Goal: Task Accomplishment & Management: Use online tool/utility

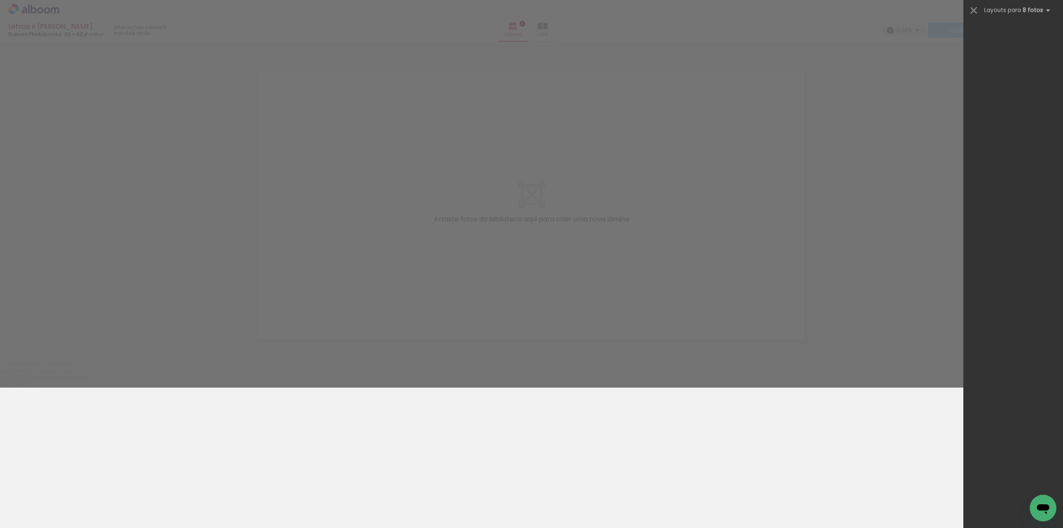
drag, startPoint x: 414, startPoint y: 220, endPoint x: 113, endPoint y: 506, distance: 414.7
click at [113, 506] on quentale-workspace at bounding box center [531, 264] width 1063 height 528
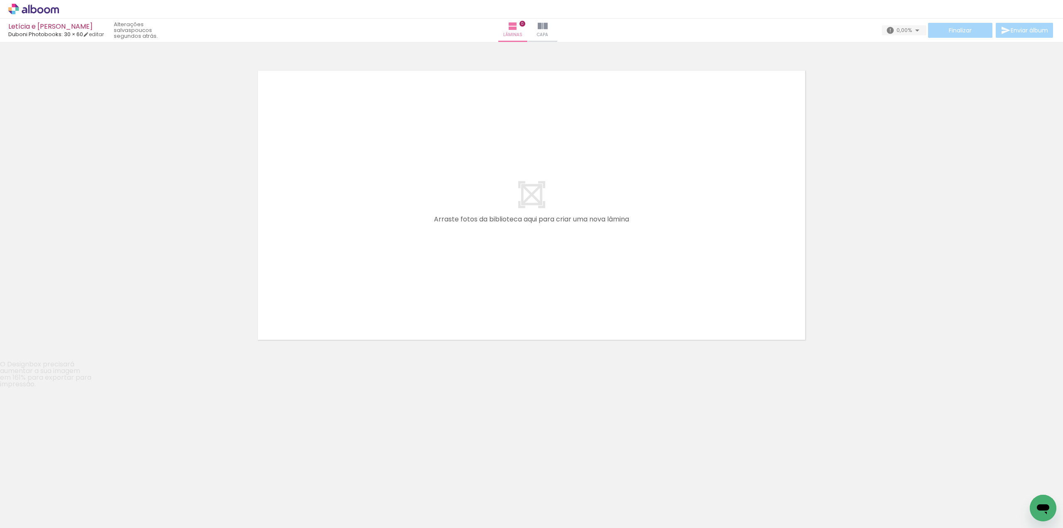
scroll to position [196, 0]
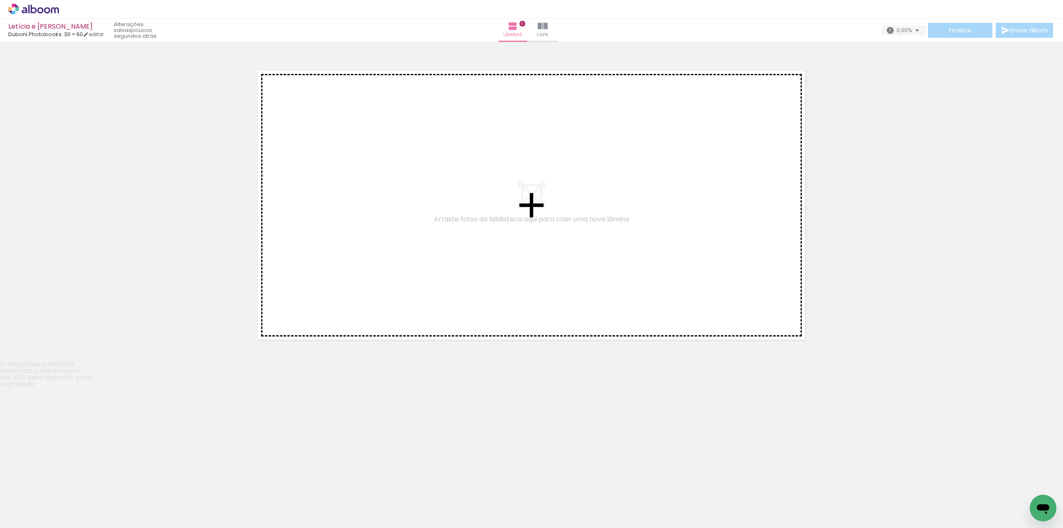
drag, startPoint x: 410, startPoint y: 494, endPoint x: 431, endPoint y: 379, distance: 116.5
click at [431, 379] on quentale-workspace at bounding box center [531, 264] width 1063 height 528
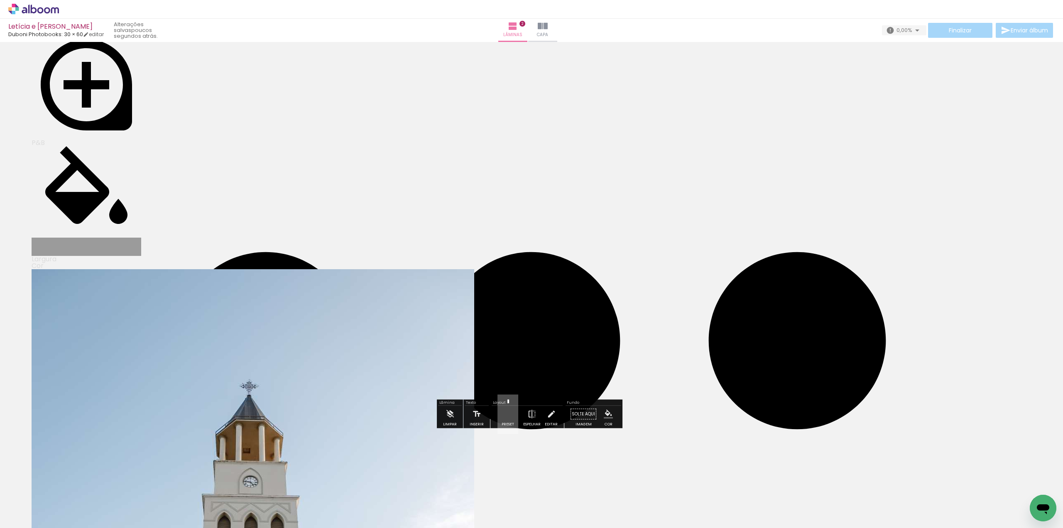
scroll to position [245, 0]
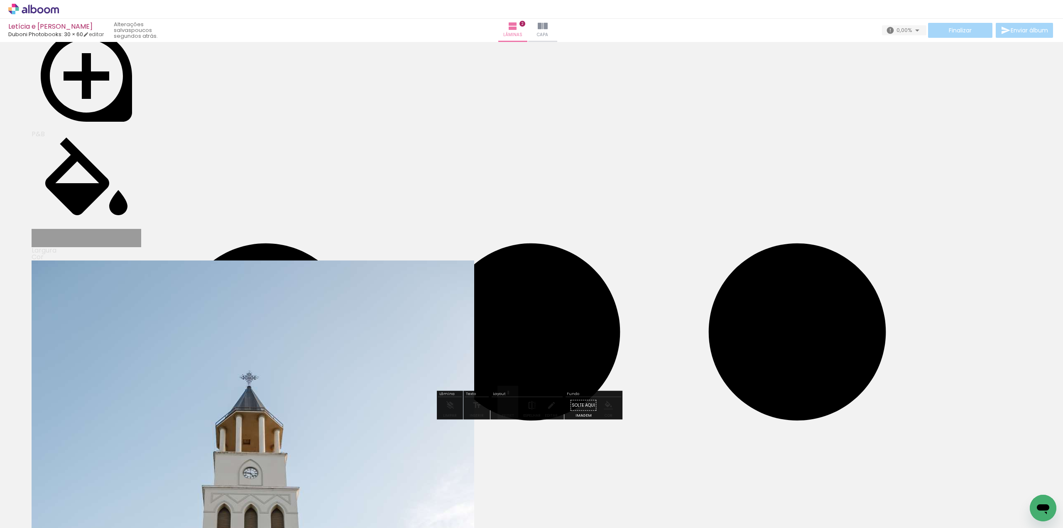
drag, startPoint x: 457, startPoint y: 502, endPoint x: 494, endPoint y: 336, distance: 169.8
click at [494, 336] on quentale-workspace at bounding box center [531, 264] width 1063 height 528
drag, startPoint x: 514, startPoint y: 509, endPoint x: 582, endPoint y: 328, distance: 193.2
click at [582, 328] on quentale-workspace at bounding box center [531, 264] width 1063 height 528
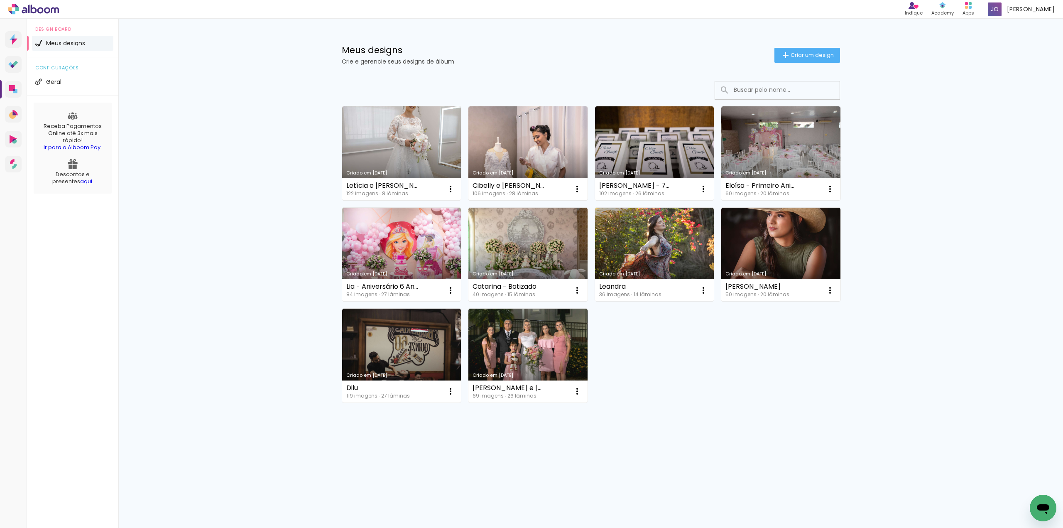
drag, startPoint x: 569, startPoint y: 506, endPoint x: 556, endPoint y: 376, distance: 131.0
click at [0, 0] on quentale-workspace at bounding box center [0, 0] width 0 height 0
drag, startPoint x: 620, startPoint y: 509, endPoint x: 626, endPoint y: 356, distance: 152.5
click at [0, 0] on quentale-workspace at bounding box center [0, 0] width 0 height 0
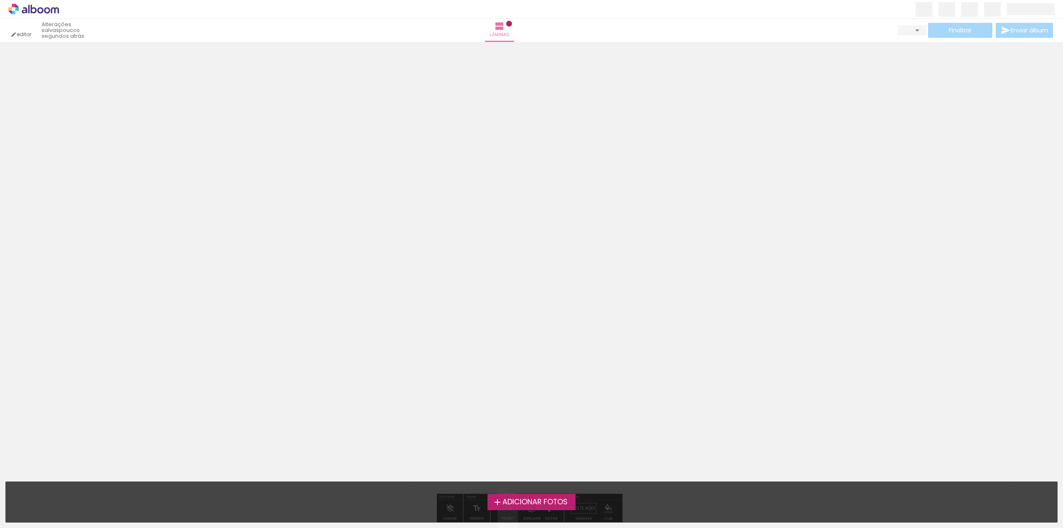
scroll to position [2339, 0]
drag, startPoint x: 601, startPoint y: 177, endPoint x: 422, endPoint y: 251, distance: 194.0
drag, startPoint x: 735, startPoint y: 175, endPoint x: 620, endPoint y: 173, distance: 115.9
drag, startPoint x: 467, startPoint y: 499, endPoint x: 440, endPoint y: 365, distance: 136.3
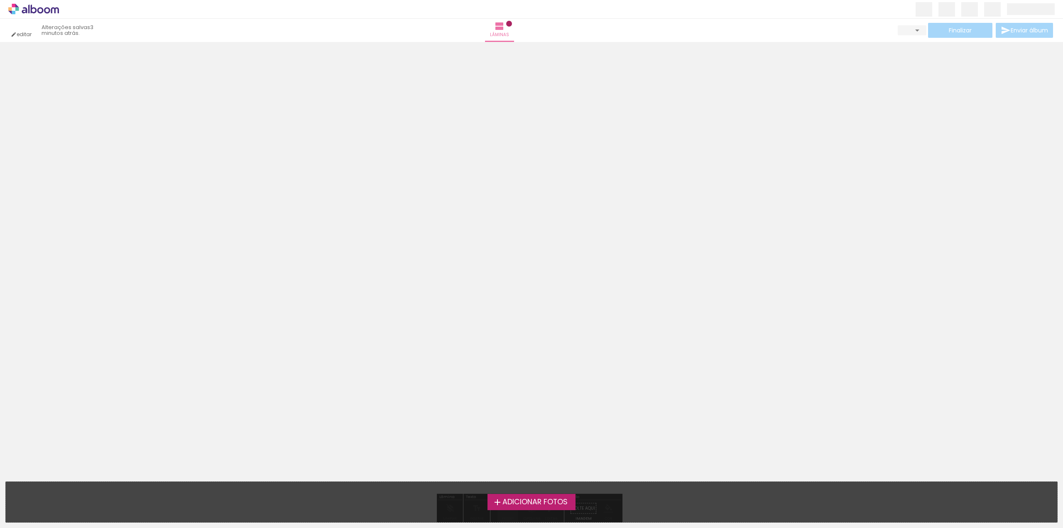
click at [440, 365] on quentale-workspace at bounding box center [531, 264] width 1063 height 528
click at [0, 0] on paper-button "Confirmar" at bounding box center [0, 0] width 0 height 0
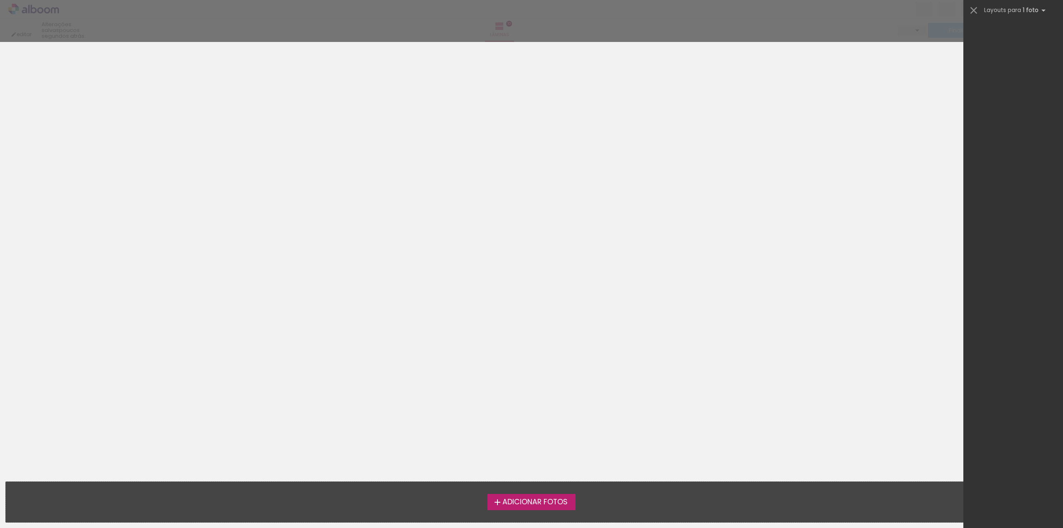
scroll to position [830, 0]
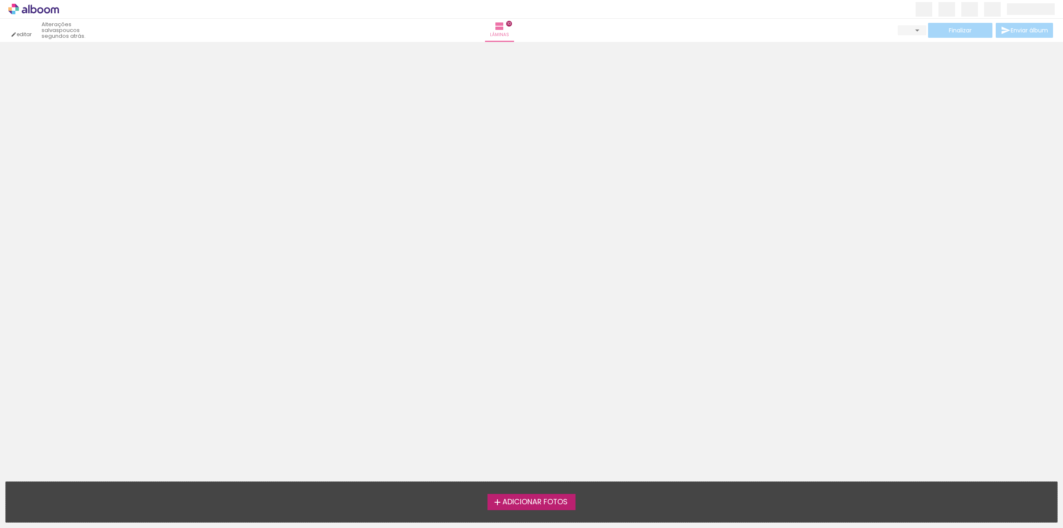
drag, startPoint x: 625, startPoint y: 271, endPoint x: 352, endPoint y: 260, distance: 273.4
drag, startPoint x: 654, startPoint y: 283, endPoint x: 433, endPoint y: 264, distance: 222.1
drag, startPoint x: 673, startPoint y: 295, endPoint x: 383, endPoint y: 274, distance: 290.6
drag, startPoint x: 498, startPoint y: 167, endPoint x: 503, endPoint y: 167, distance: 5.1
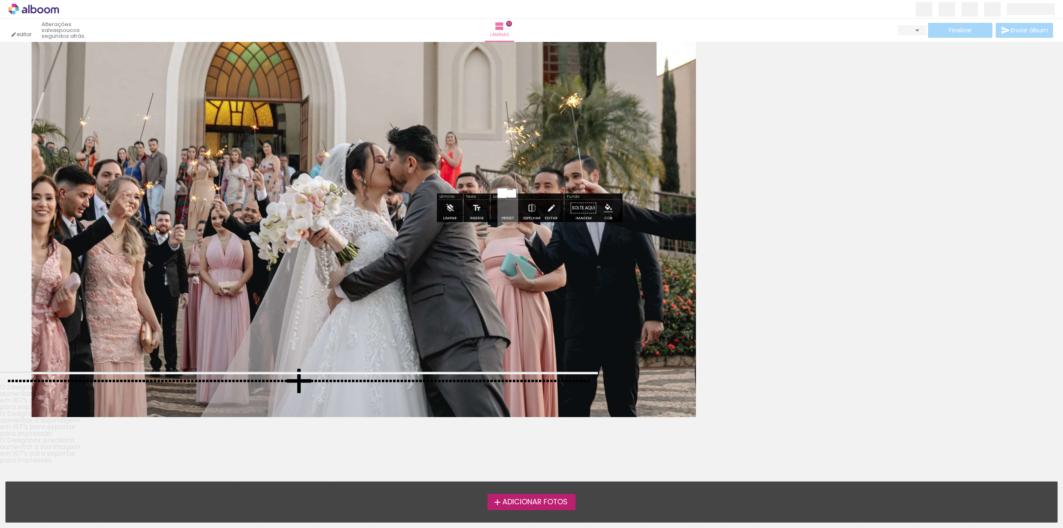
scroll to position [2741, 0]
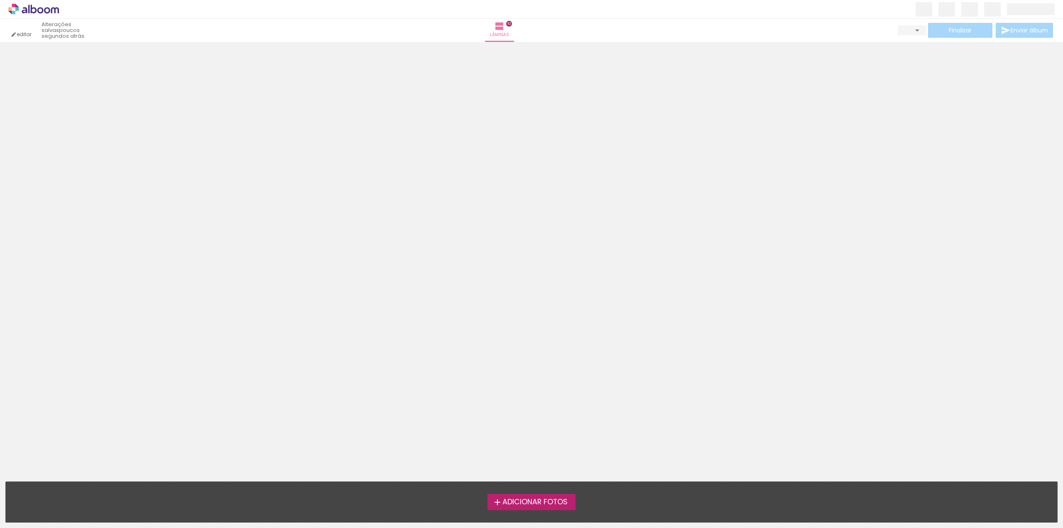
drag, startPoint x: 420, startPoint y: 208, endPoint x: 421, endPoint y: 191, distance: 16.7
drag, startPoint x: 292, startPoint y: 61, endPoint x: 283, endPoint y: 61, distance: 8.3
drag, startPoint x: 560, startPoint y: 502, endPoint x: 518, endPoint y: 389, distance: 120.9
click at [518, 389] on quentale-workspace at bounding box center [531, 264] width 1063 height 528
